Goal: Task Accomplishment & Management: Manage account settings

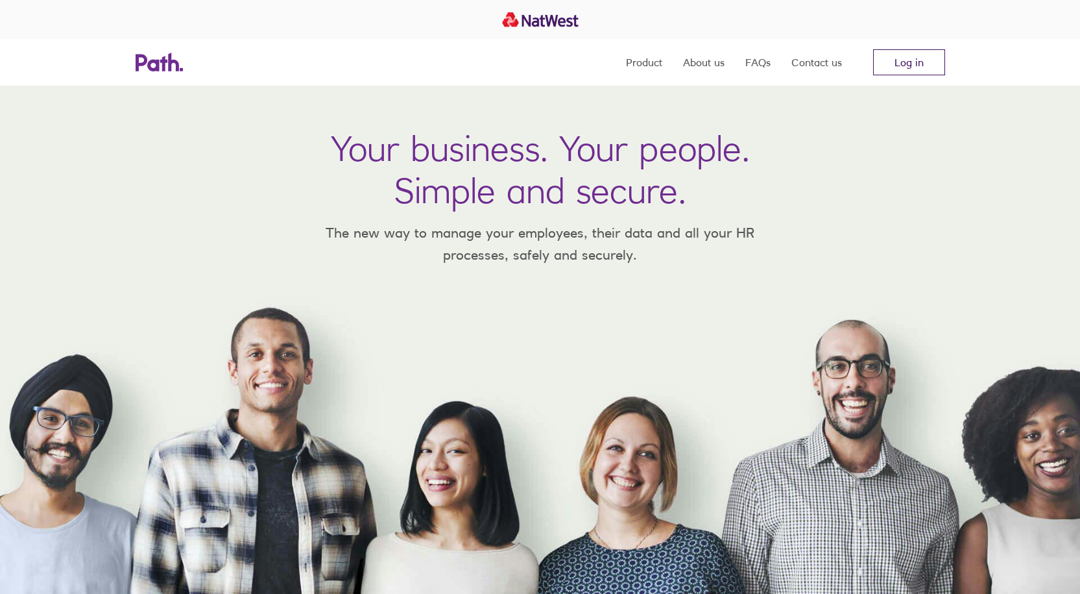
click at [910, 54] on link "Log in" at bounding box center [909, 62] width 72 height 26
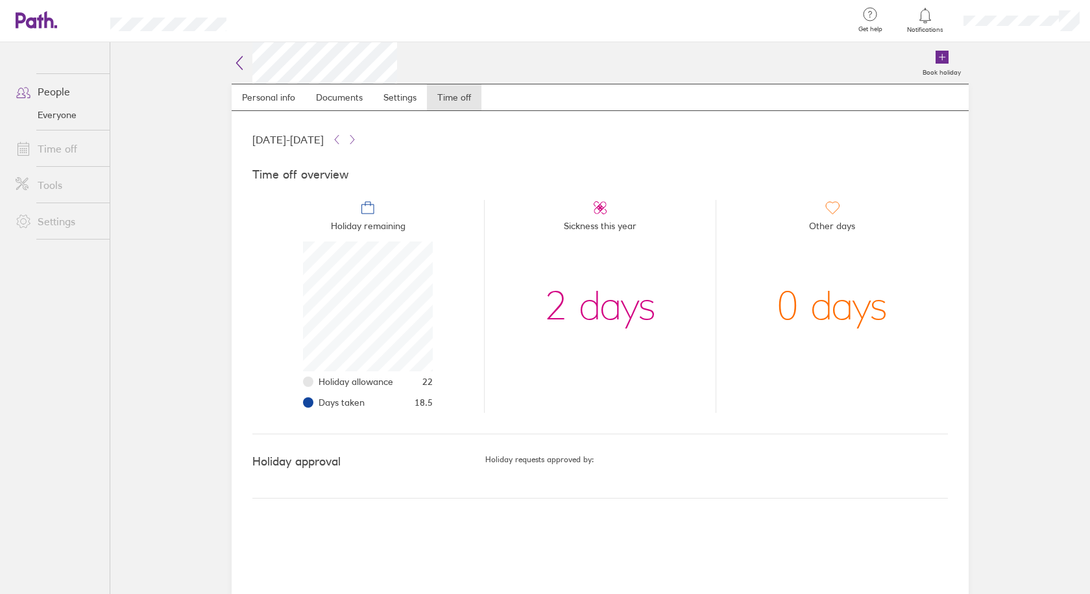
scroll to position [130, 130]
click at [47, 150] on link "Time off" at bounding box center [57, 149] width 104 height 26
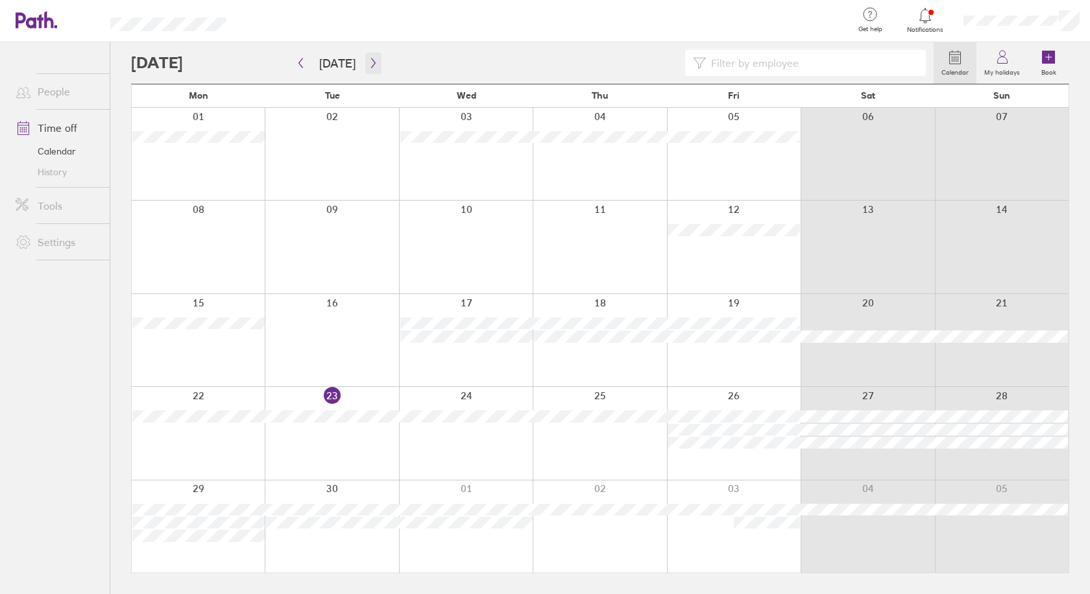
click at [368, 64] on icon "button" at bounding box center [373, 63] width 10 height 10
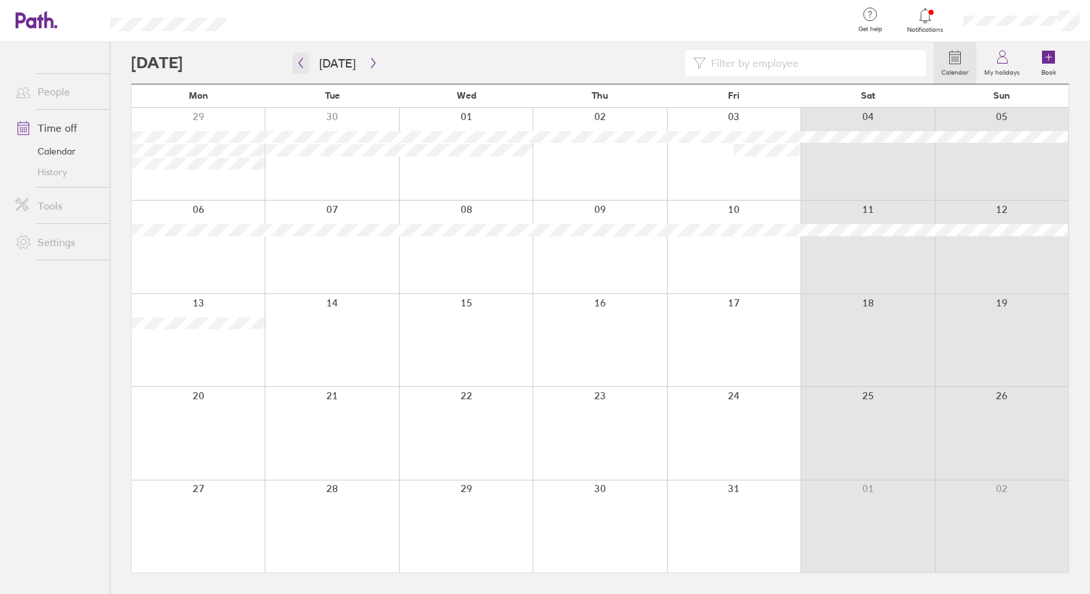
click at [299, 58] on icon "button" at bounding box center [301, 63] width 10 height 10
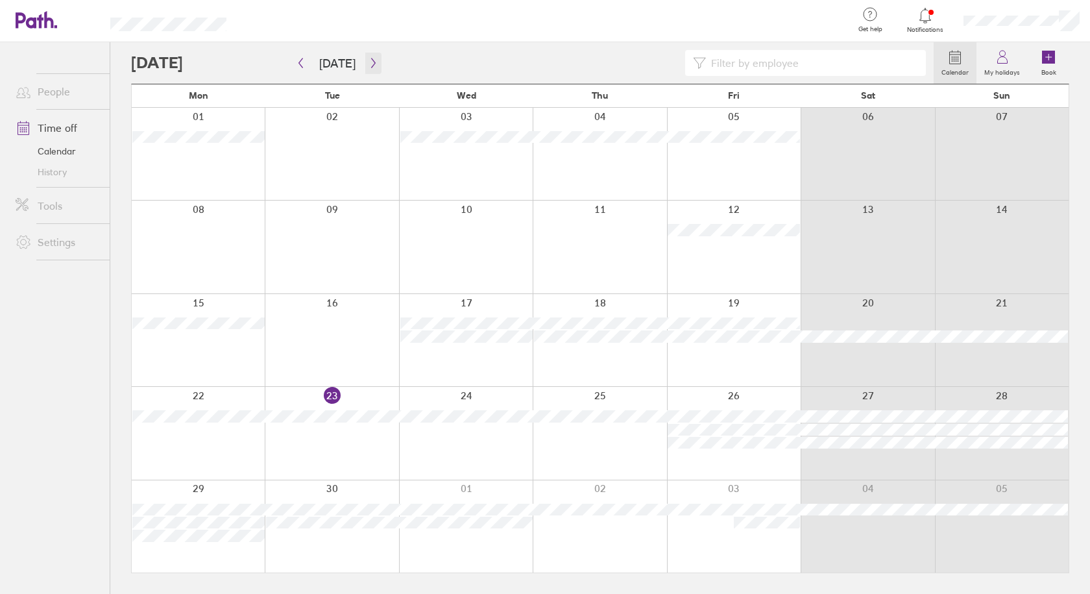
click at [371, 64] on icon "button" at bounding box center [373, 63] width 10 height 10
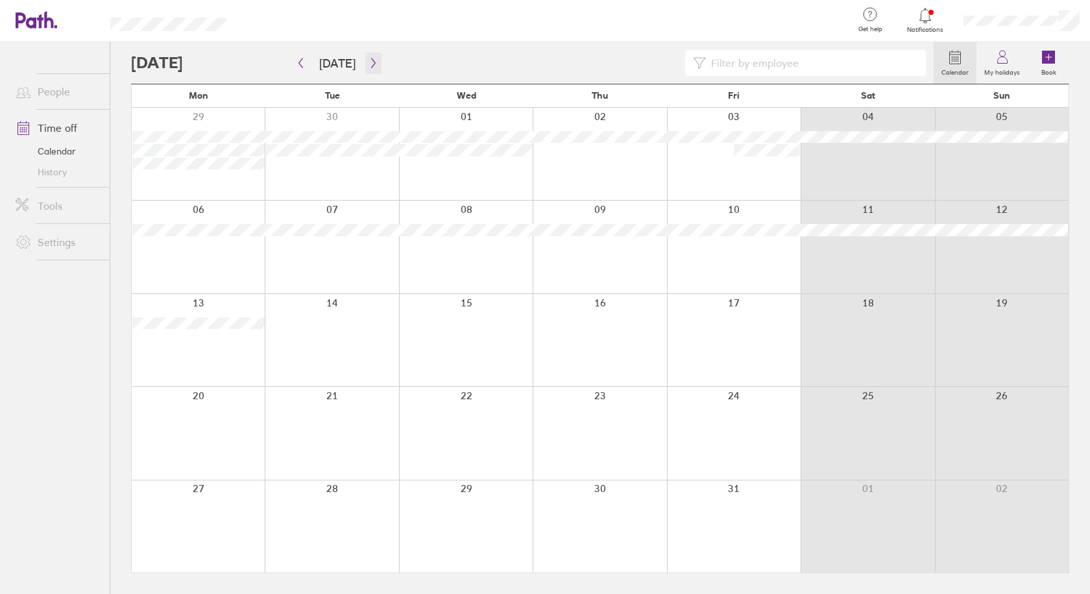
click at [371, 64] on icon "button" at bounding box center [373, 63] width 10 height 10
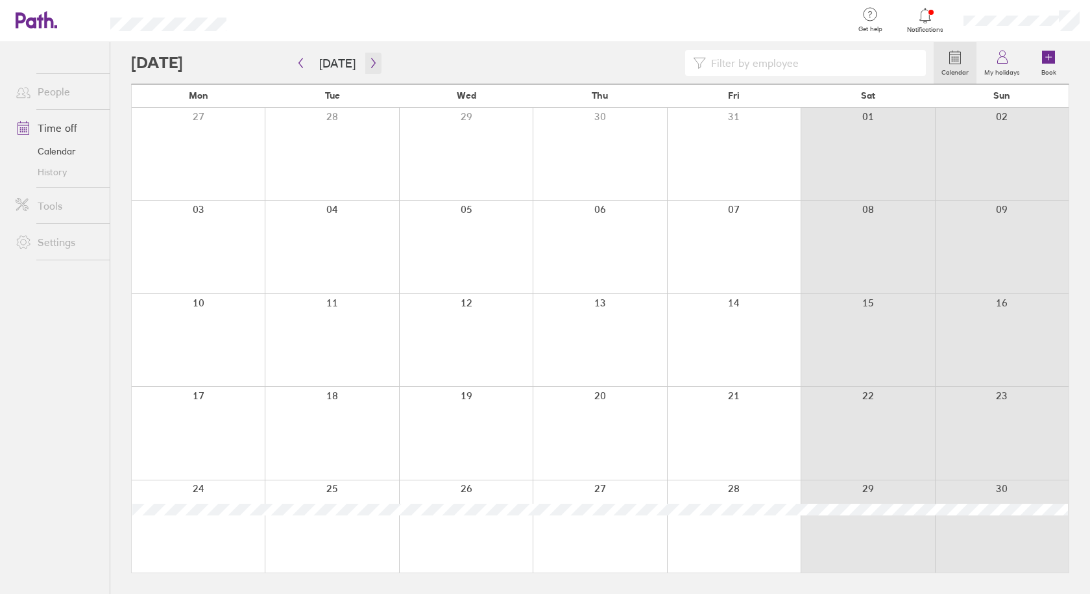
click at [371, 64] on icon "button" at bounding box center [373, 63] width 10 height 10
